Goal: Transaction & Acquisition: Purchase product/service

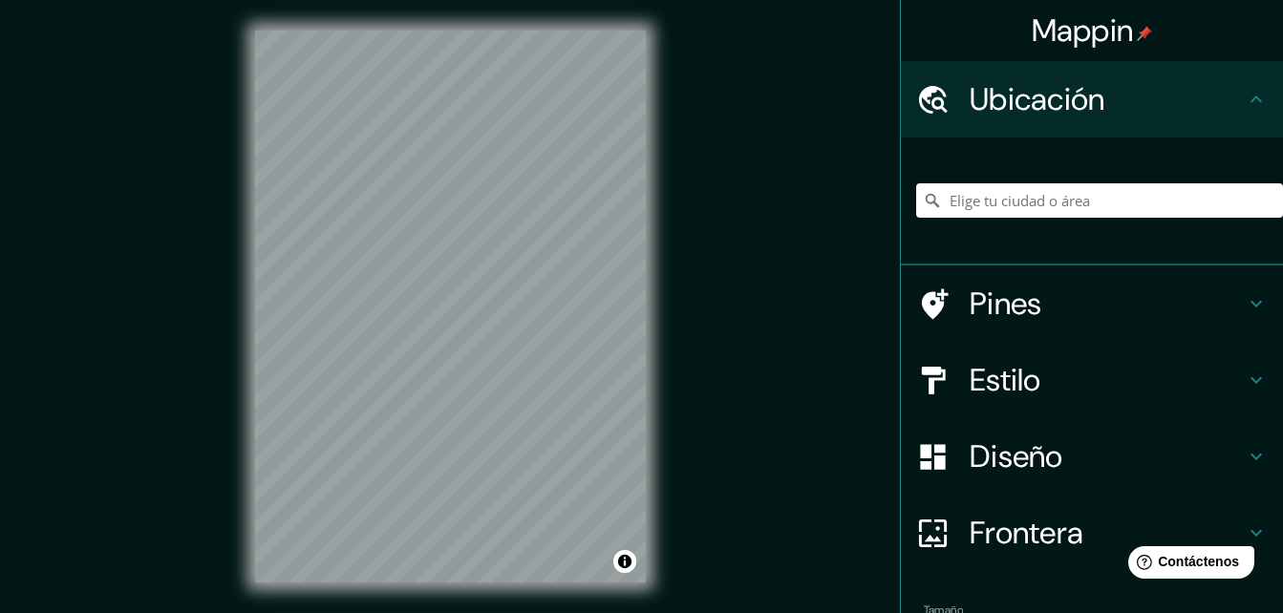
click at [1062, 198] on input "Elige tu ciudad o área" at bounding box center [1099, 200] width 367 height 34
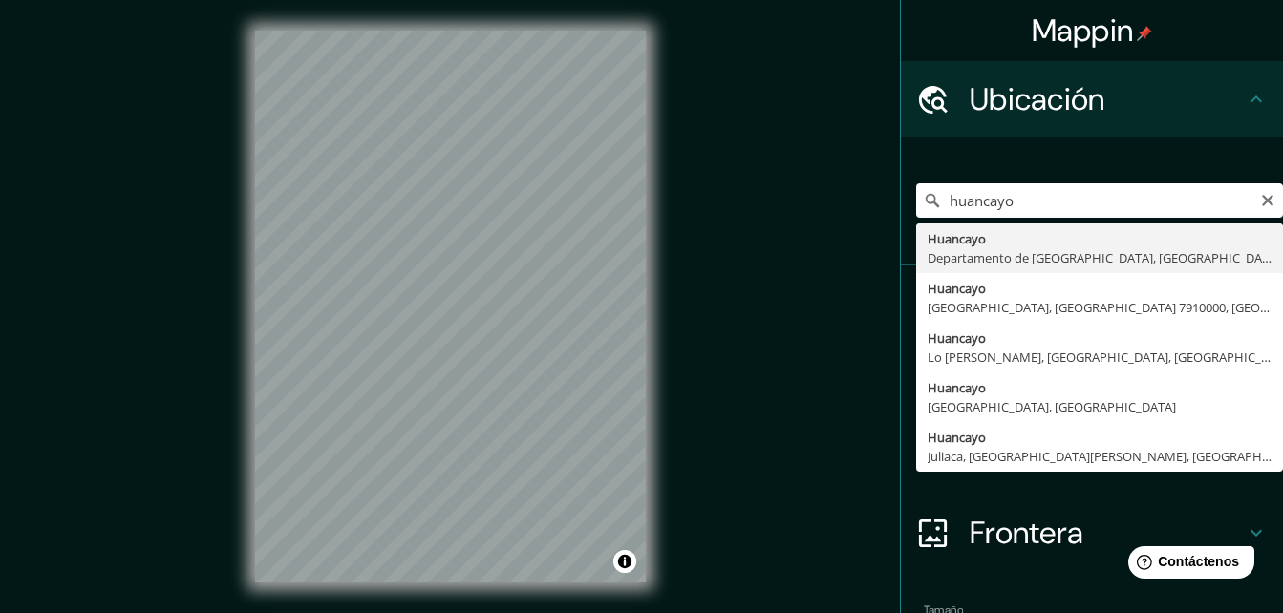
type input "Huancayo, [GEOGRAPHIC_DATA], [GEOGRAPHIC_DATA]"
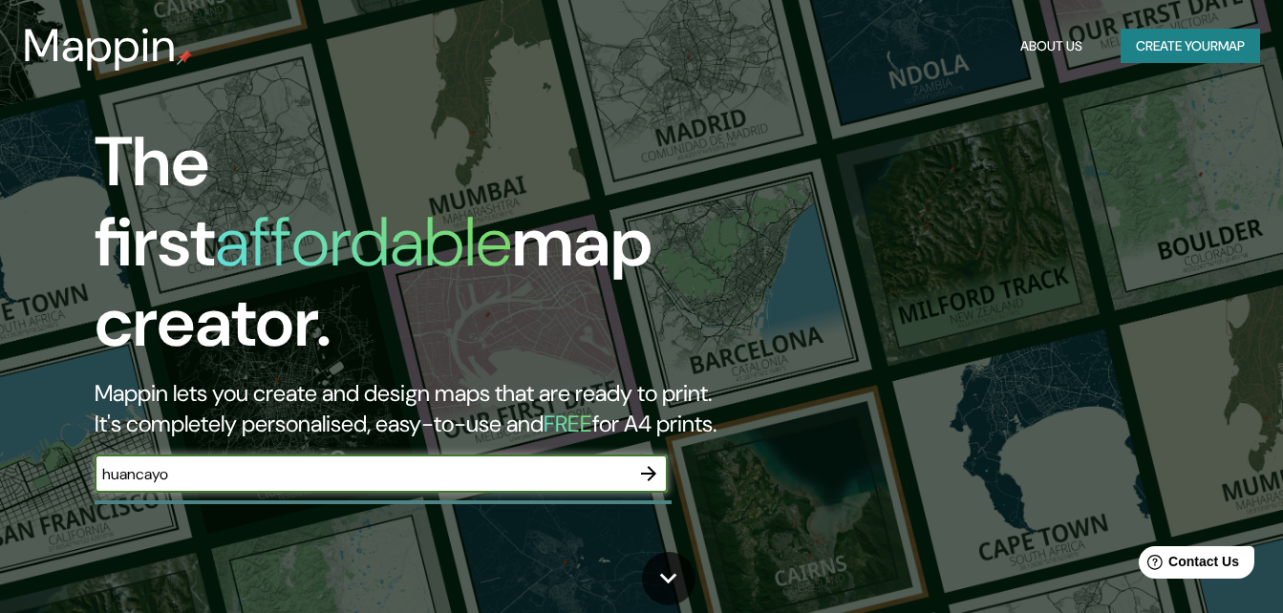
type input "huancayo"
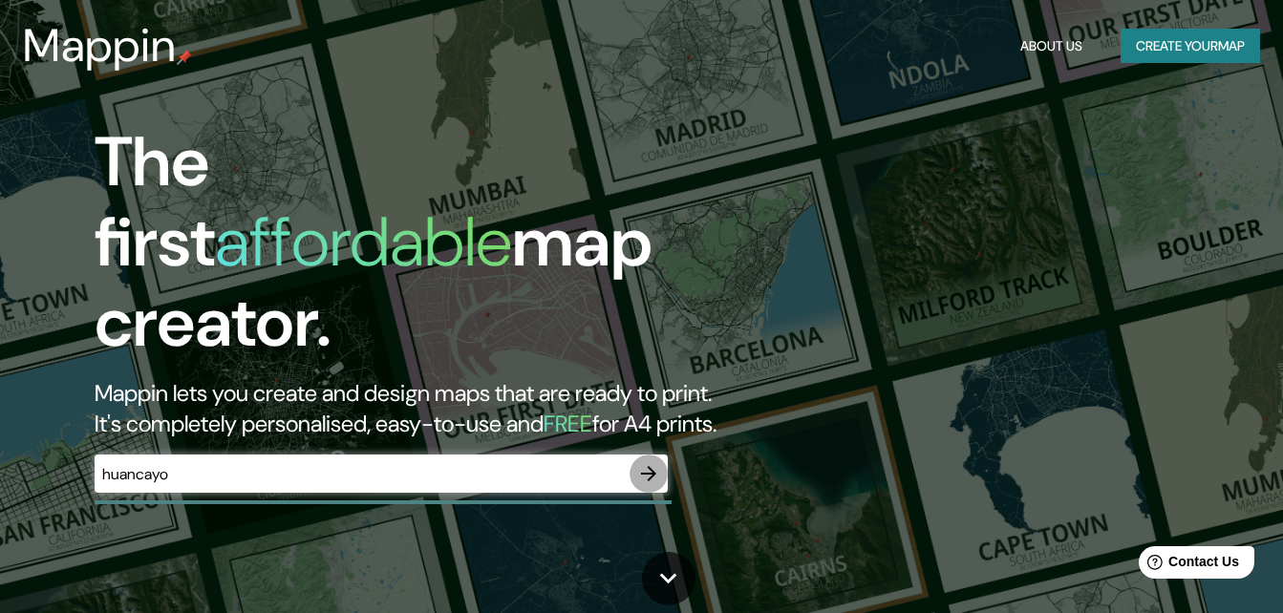
click at [656, 462] on icon "button" at bounding box center [648, 473] width 23 height 23
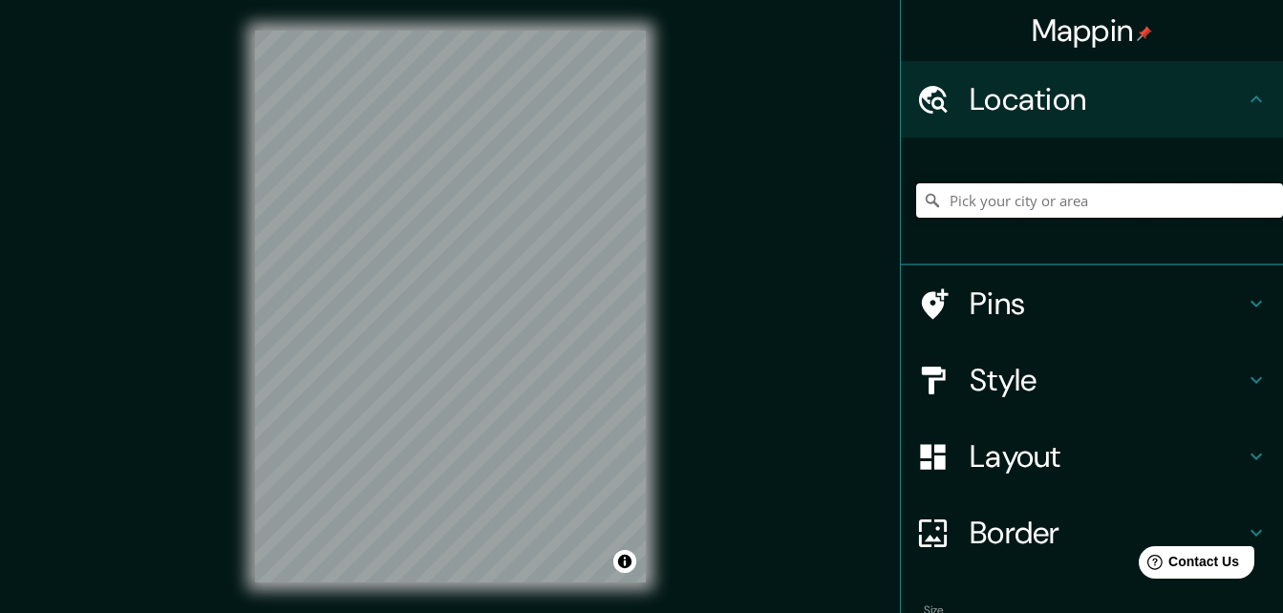
click at [1010, 199] on input "Pick your city or area" at bounding box center [1099, 200] width 367 height 34
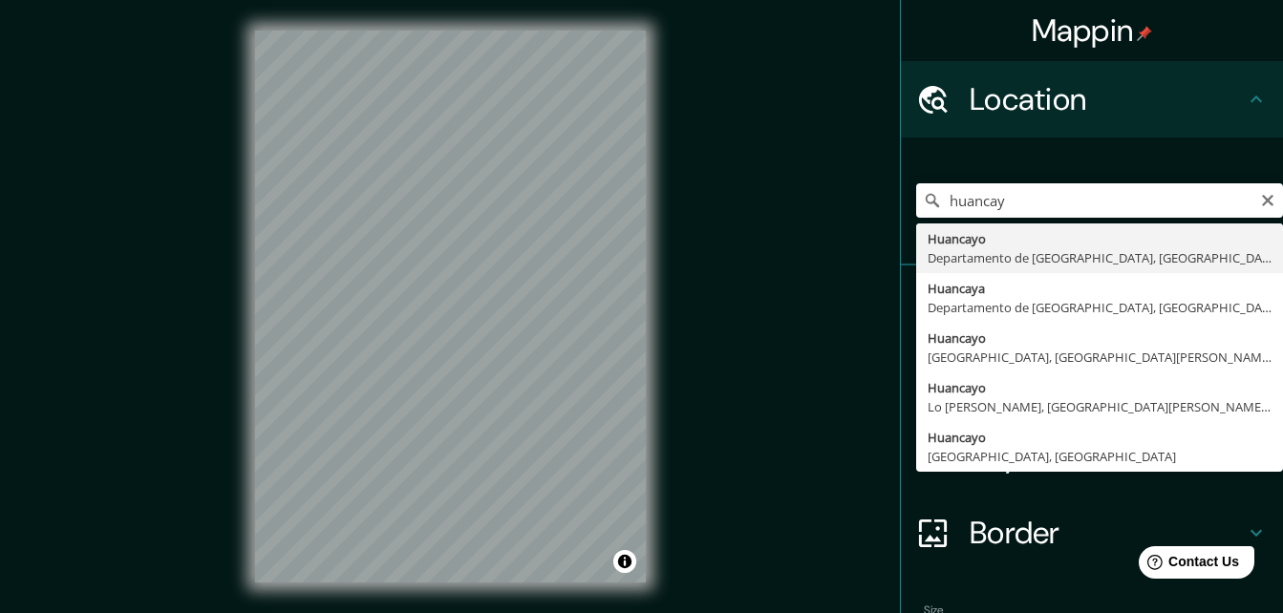
type input "Huancayo, [GEOGRAPHIC_DATA], [GEOGRAPHIC_DATA]"
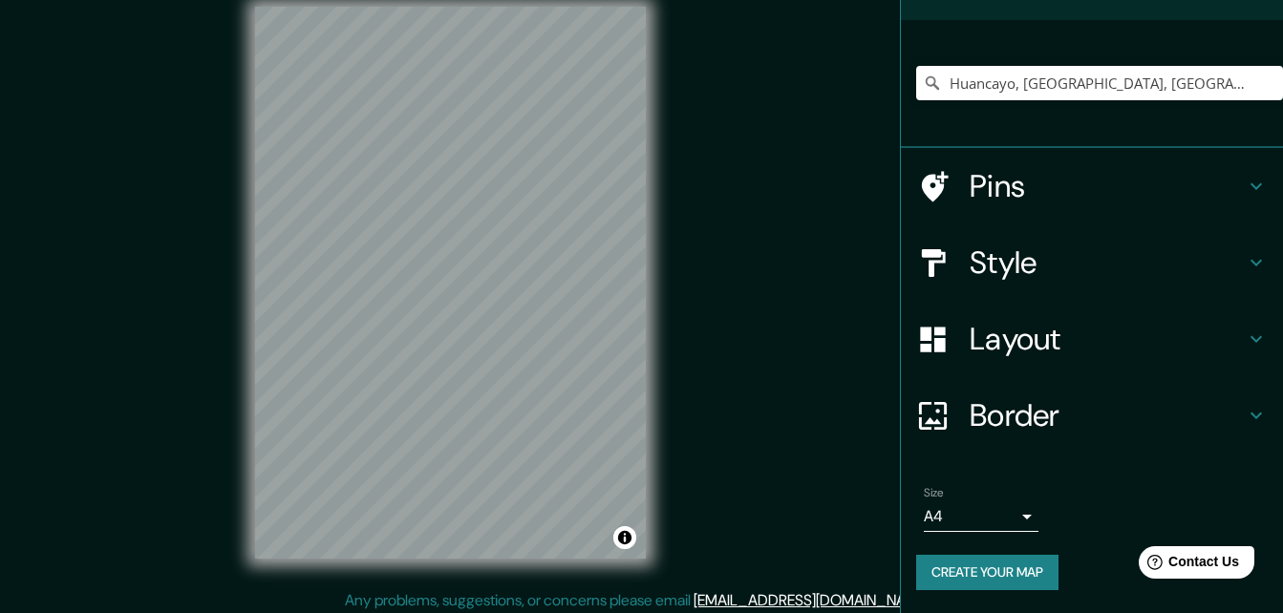
scroll to position [31, 0]
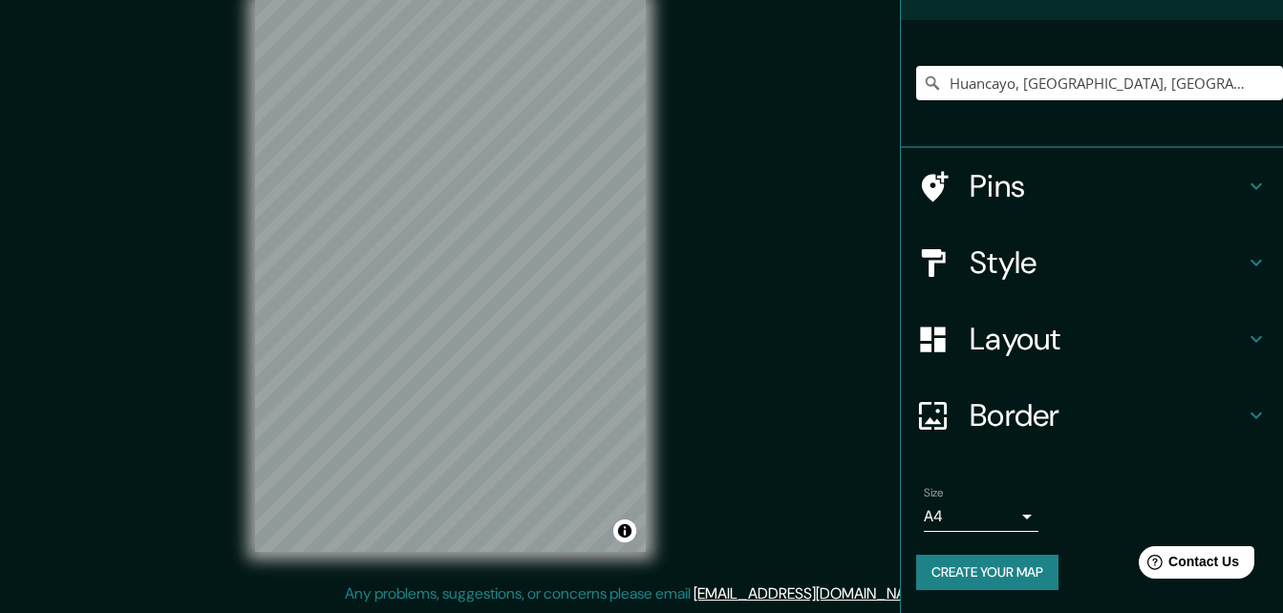
click at [1106, 330] on h4 "Layout" at bounding box center [1106, 339] width 275 height 38
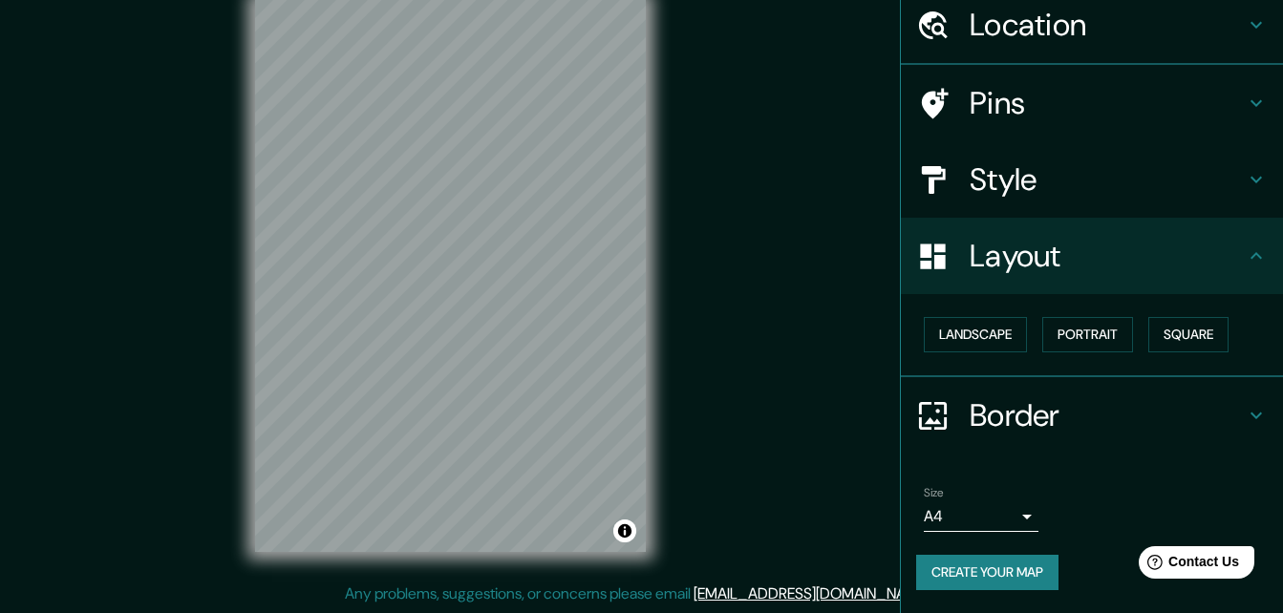
scroll to position [74, 0]
click at [1008, 335] on button "Landscape" at bounding box center [975, 335] width 103 height 35
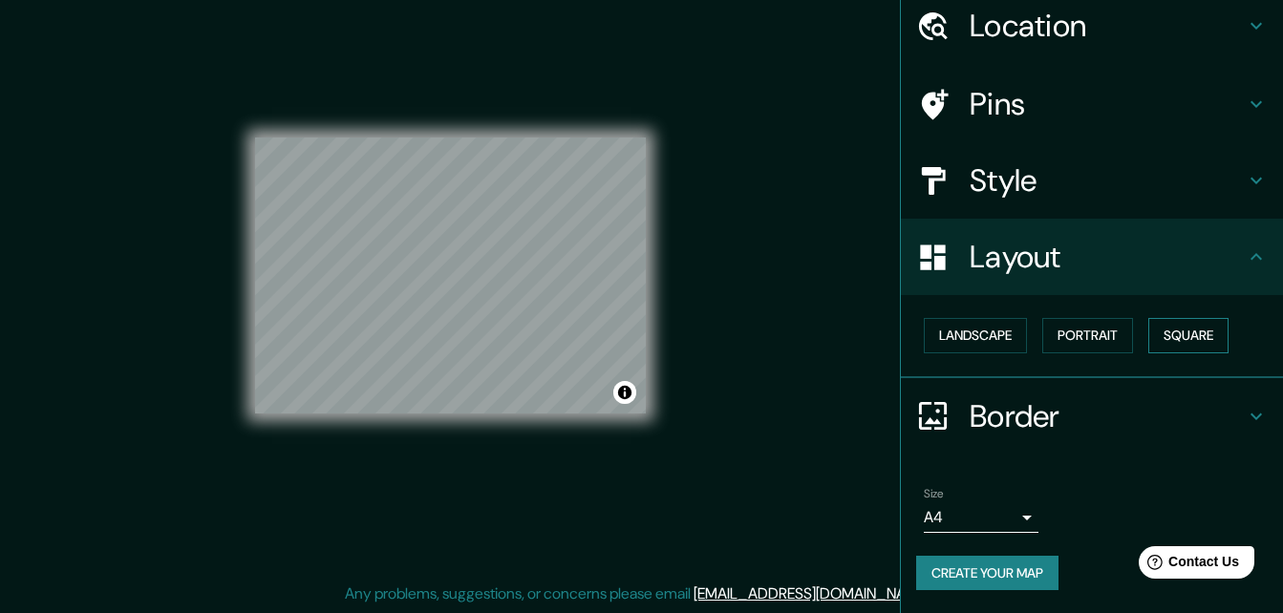
click at [1170, 330] on button "Square" at bounding box center [1188, 335] width 80 height 35
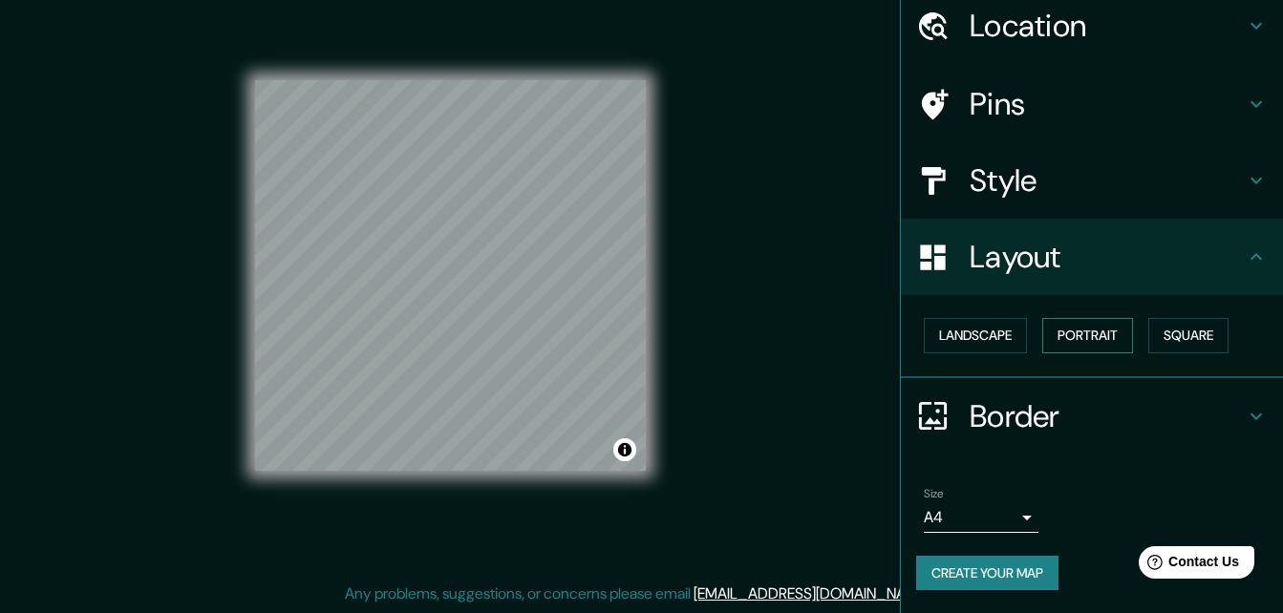
click at [1090, 349] on button "Portrait" at bounding box center [1087, 335] width 91 height 35
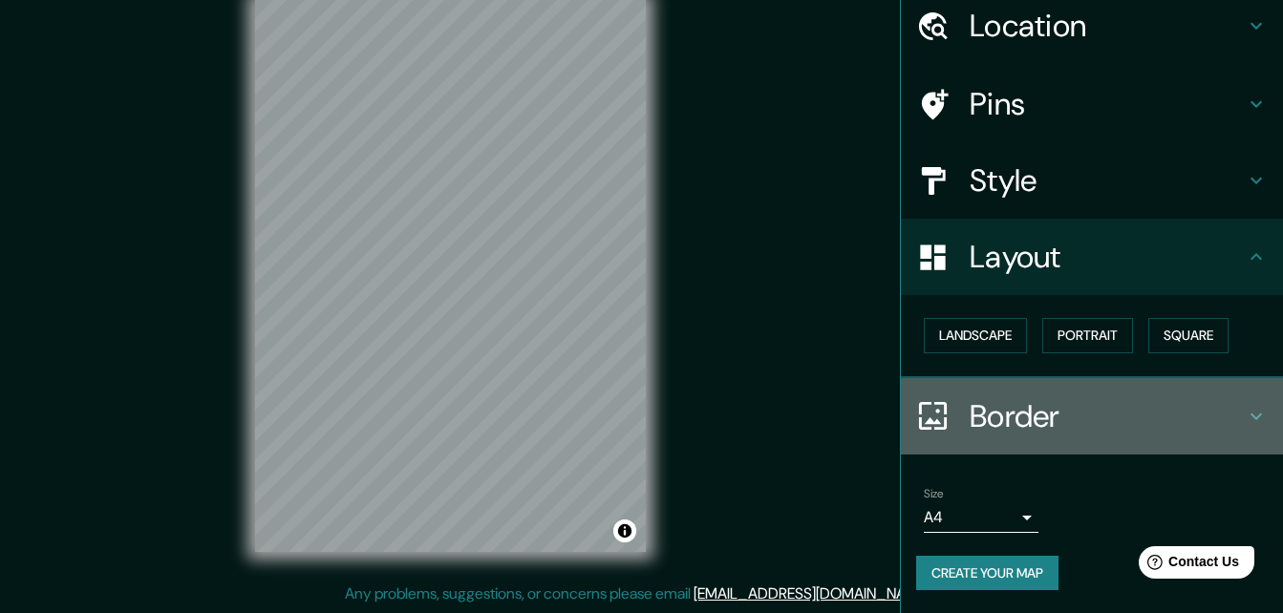
click at [1018, 415] on h4 "Border" at bounding box center [1106, 416] width 275 height 38
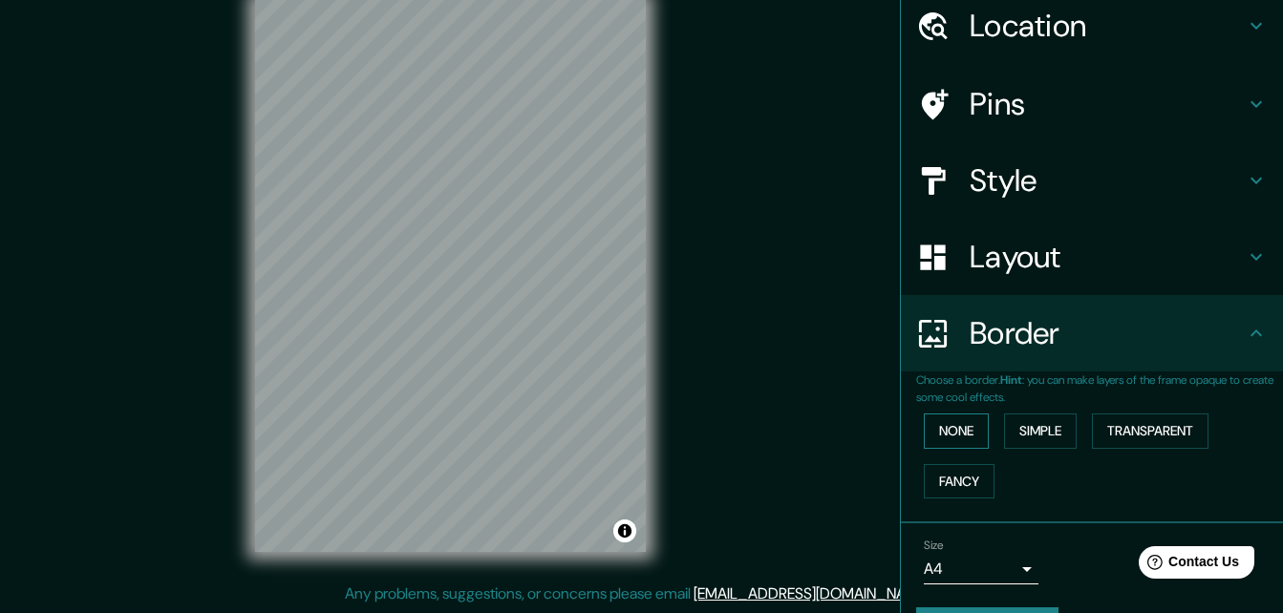
click at [945, 436] on button "None" at bounding box center [956, 431] width 65 height 35
click at [1008, 444] on button "Simple" at bounding box center [1040, 431] width 73 height 35
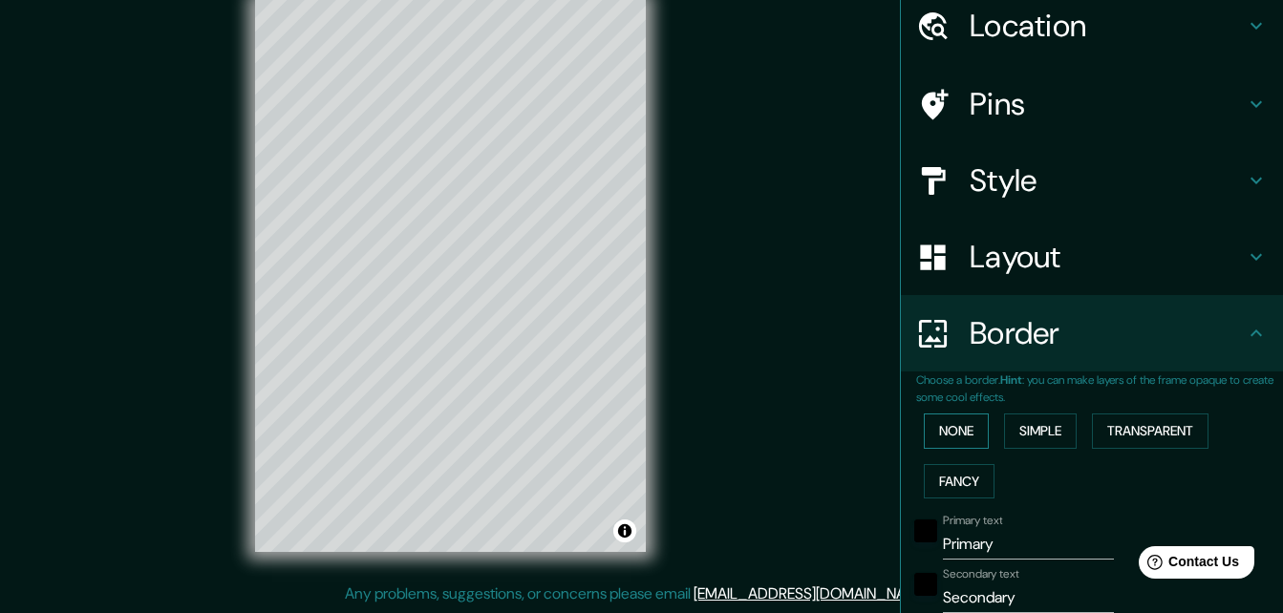
click at [944, 432] on button "None" at bounding box center [956, 431] width 65 height 35
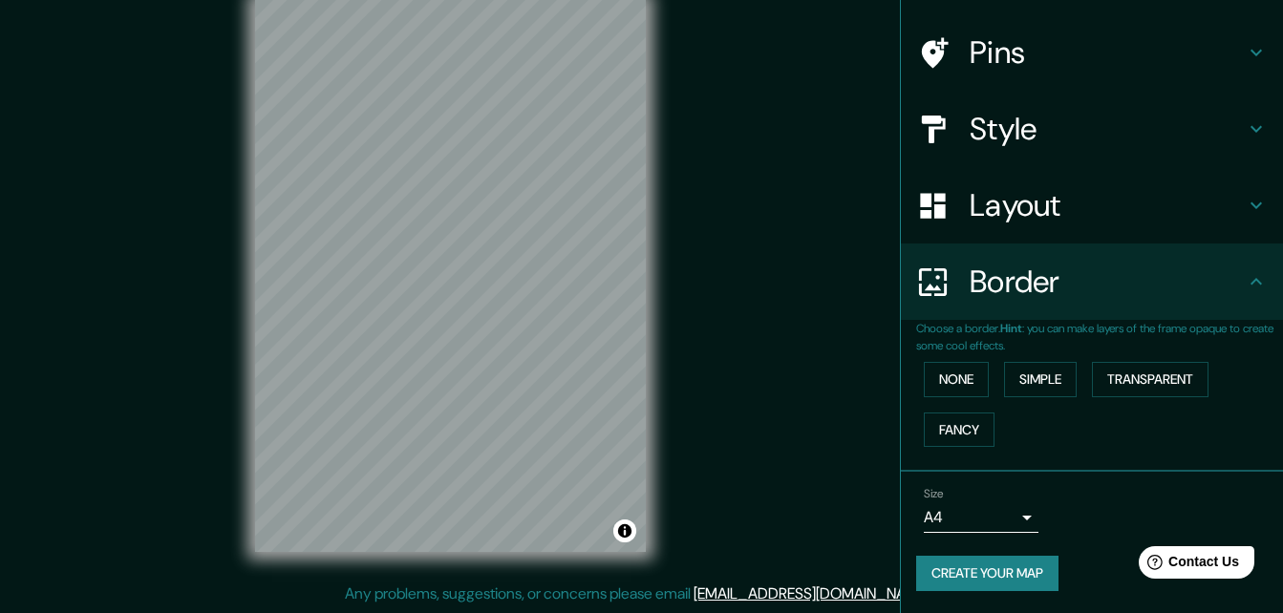
scroll to position [126, 0]
click at [1004, 493] on div "Size A4 single" at bounding box center [981, 509] width 115 height 46
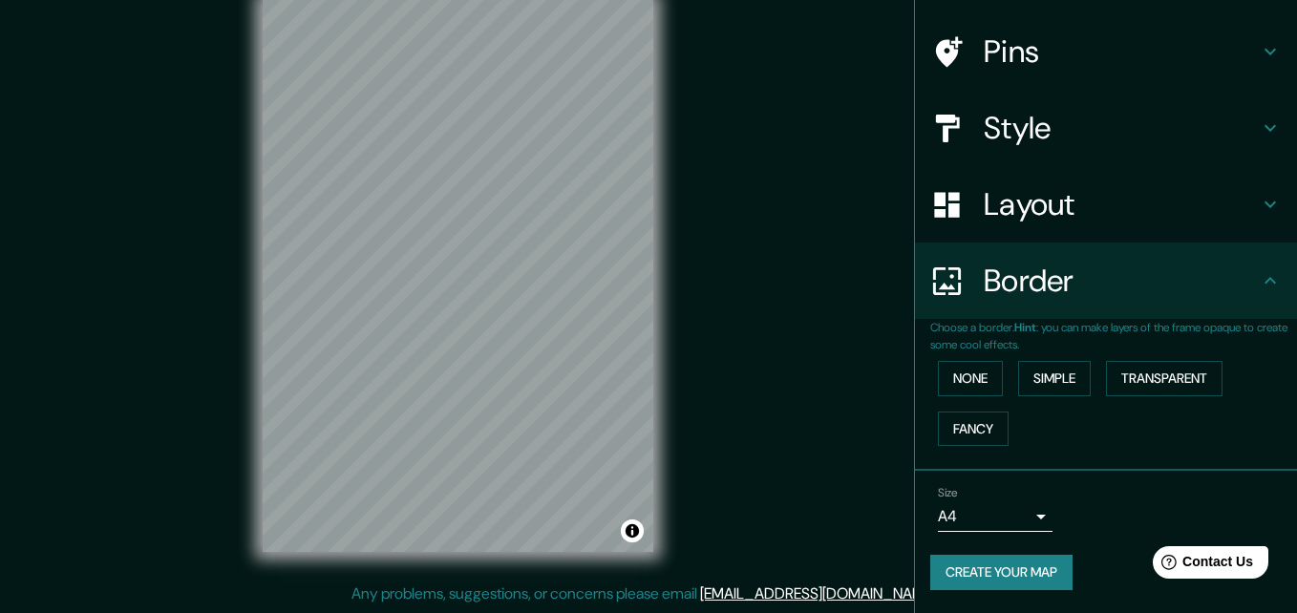
click at [1006, 525] on body "Mappin Location [GEOGRAPHIC_DATA], [GEOGRAPHIC_DATA], [GEOGRAPHIC_DATA] Pins St…" at bounding box center [648, 275] width 1297 height 613
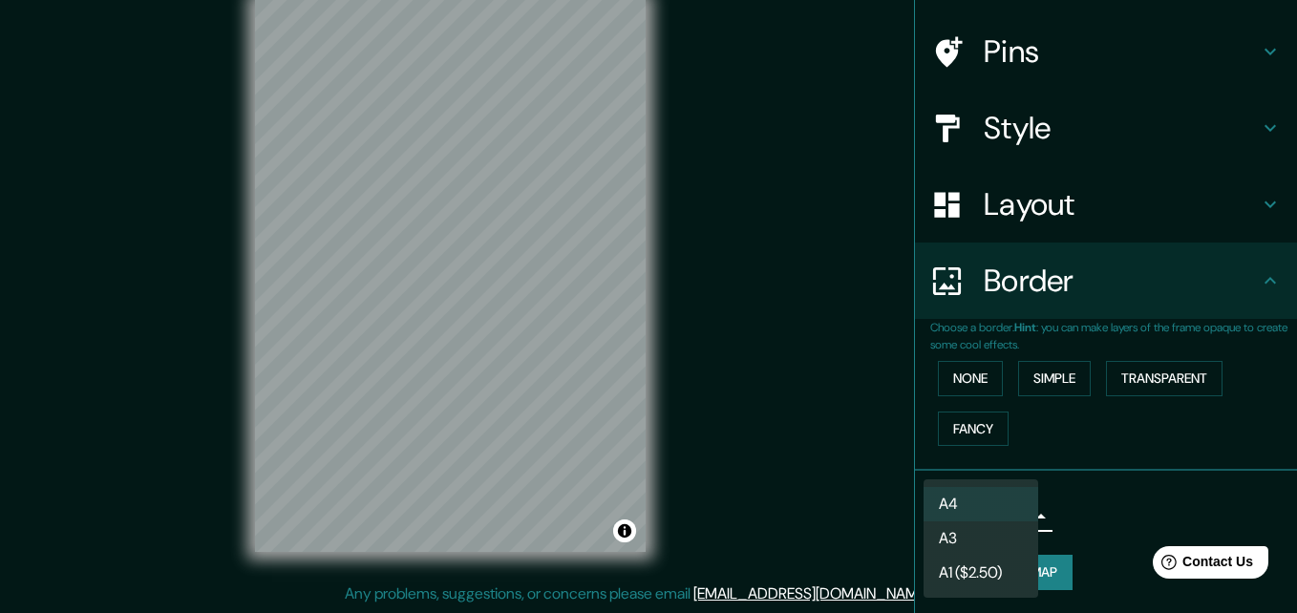
click at [1008, 539] on li "A3" at bounding box center [981, 538] width 115 height 34
type input "a4"
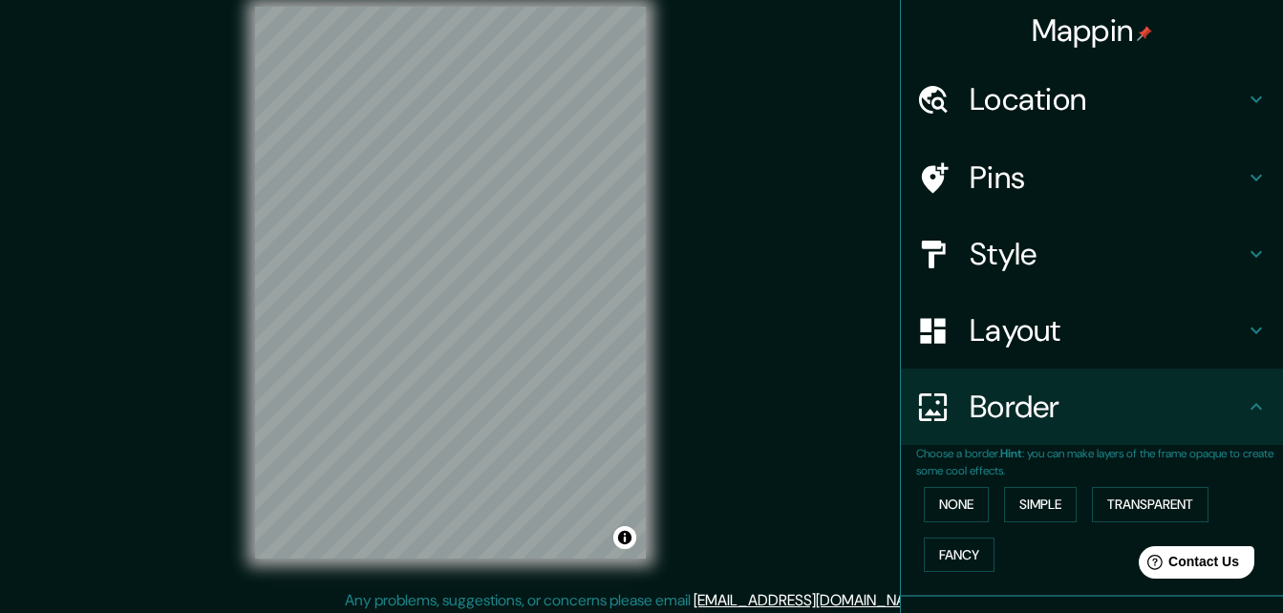
scroll to position [31, 0]
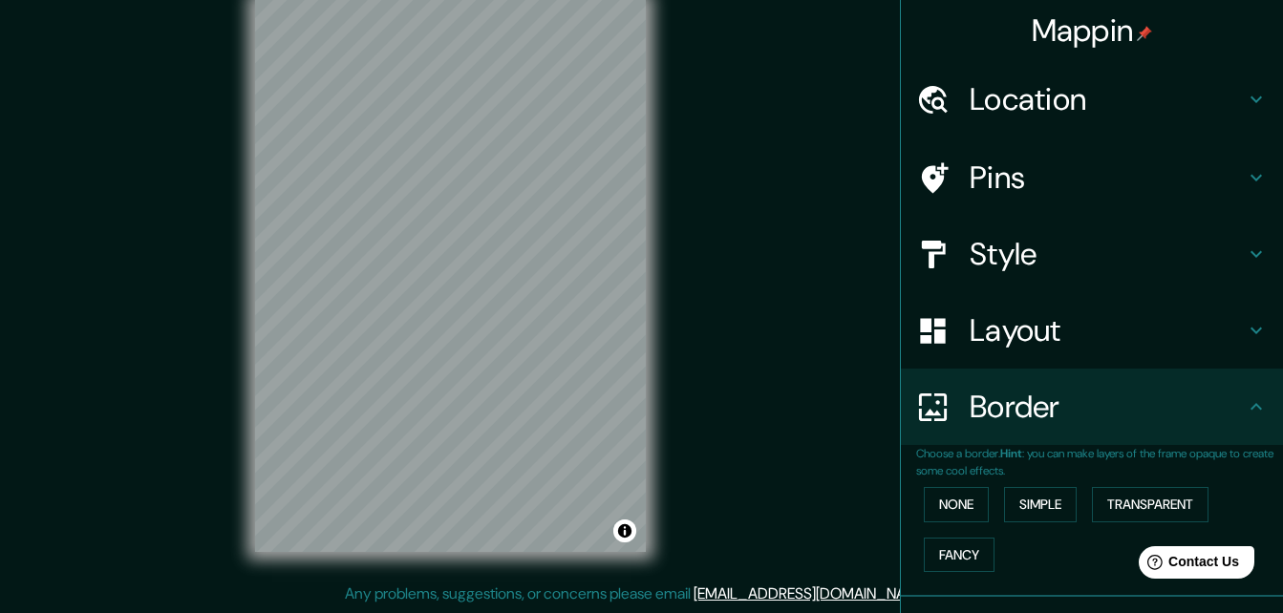
click at [991, 183] on h4 "Pins" at bounding box center [1106, 178] width 275 height 38
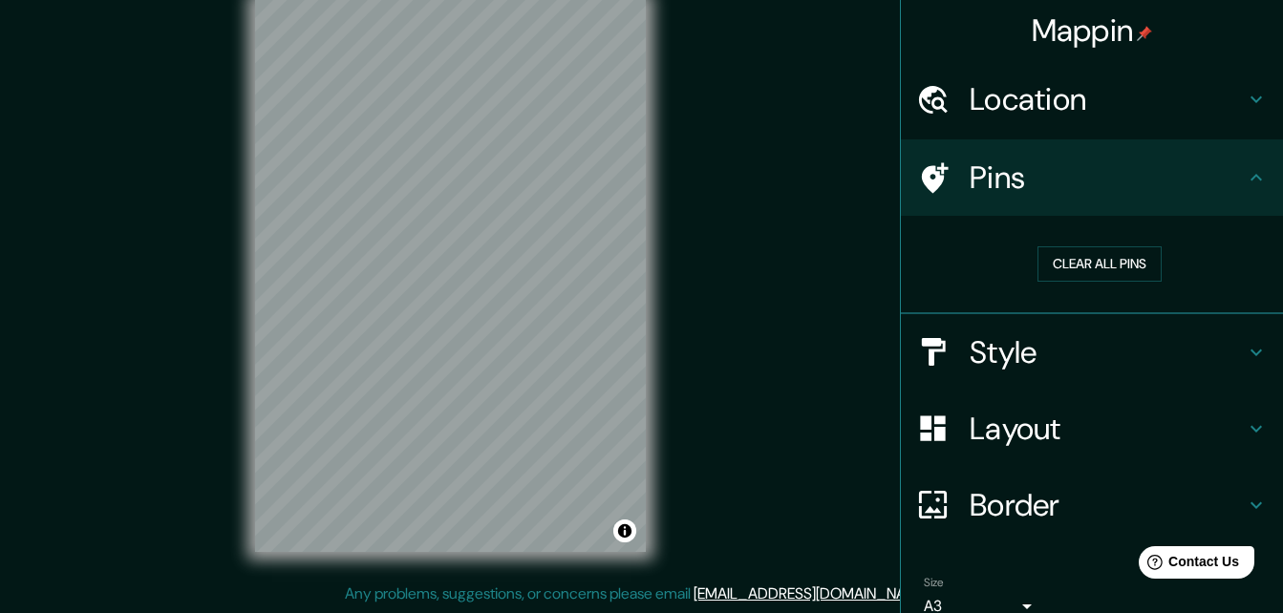
click at [1080, 333] on h4 "Style" at bounding box center [1106, 352] width 275 height 38
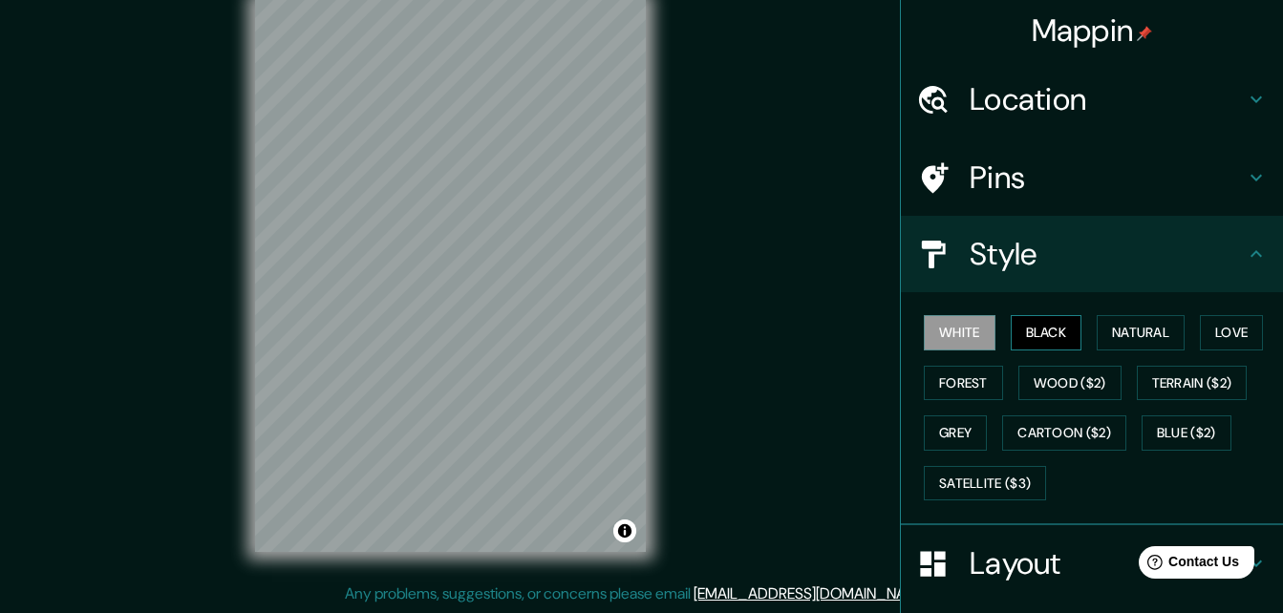
click at [1014, 338] on button "Black" at bounding box center [1047, 332] width 72 height 35
click at [928, 331] on button "White" at bounding box center [960, 332] width 72 height 35
click at [1059, 346] on button "Black" at bounding box center [1047, 332] width 72 height 35
click at [1114, 329] on button "Natural" at bounding box center [1140, 332] width 88 height 35
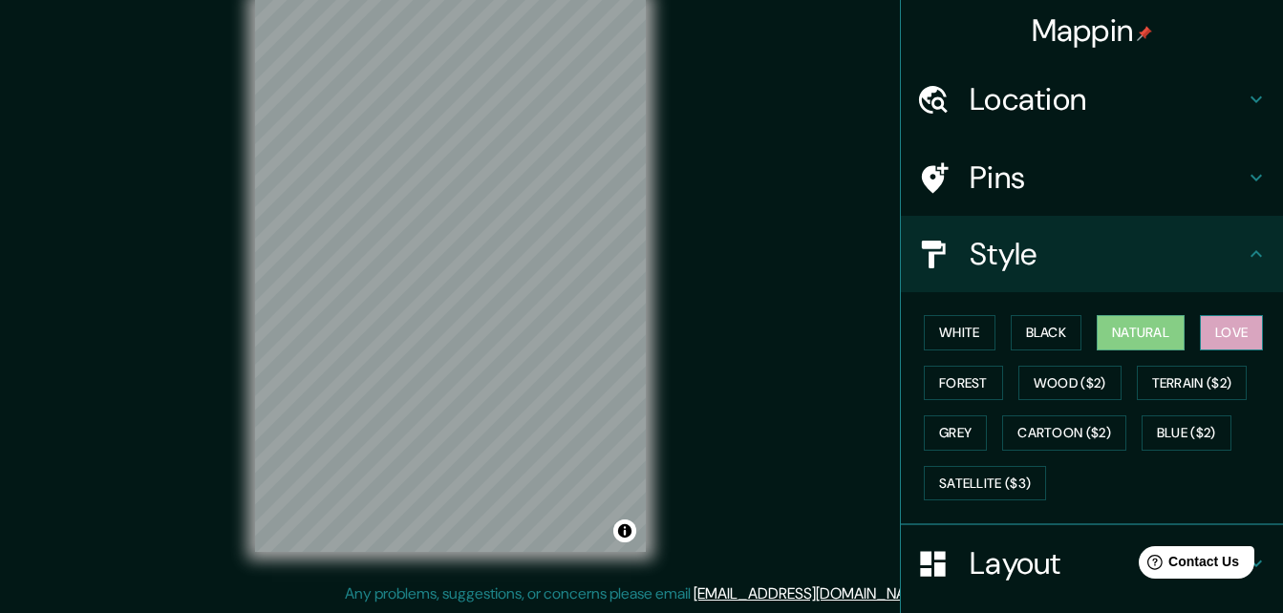
click at [1225, 350] on button "Love" at bounding box center [1231, 332] width 63 height 35
click at [982, 375] on button "Forest" at bounding box center [963, 383] width 79 height 35
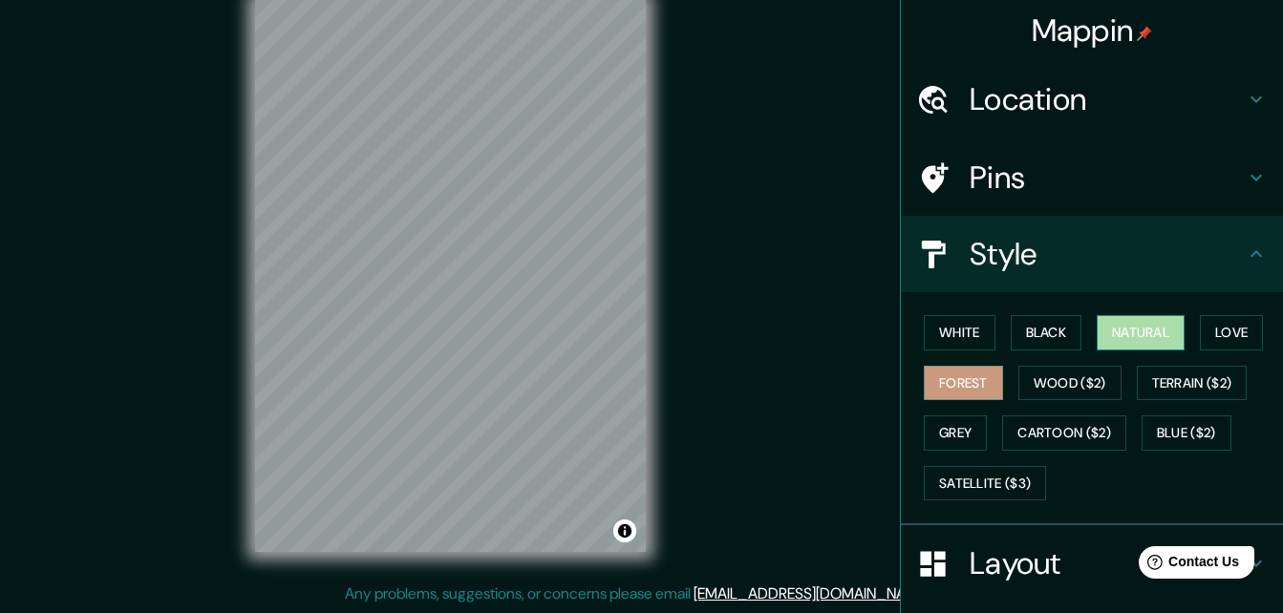
click at [1127, 349] on button "Natural" at bounding box center [1140, 332] width 88 height 35
